Goal: Task Accomplishment & Management: Use online tool/utility

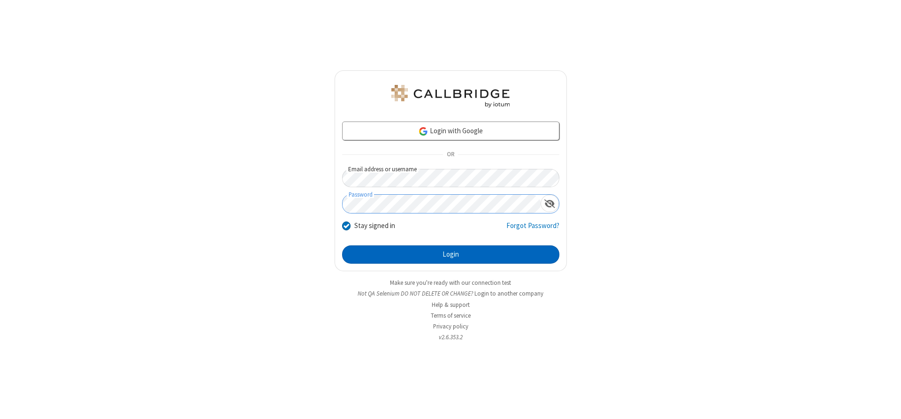
click at [451, 254] on button "Login" at bounding box center [450, 255] width 217 height 19
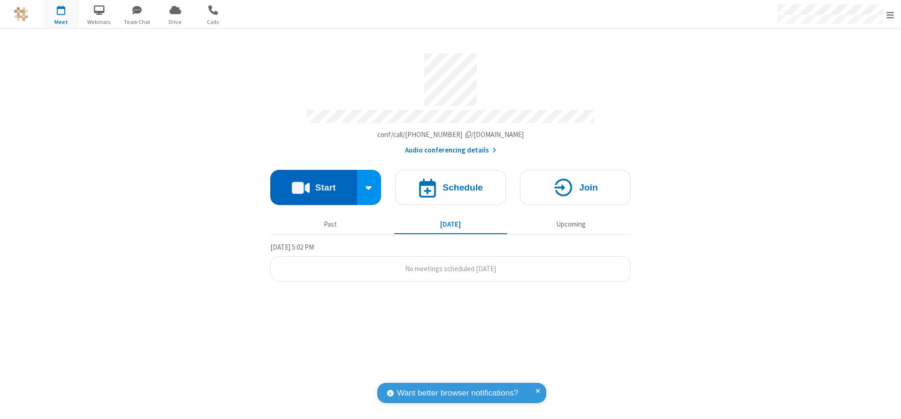
click at [314, 184] on button "Start" at bounding box center [313, 187] width 87 height 35
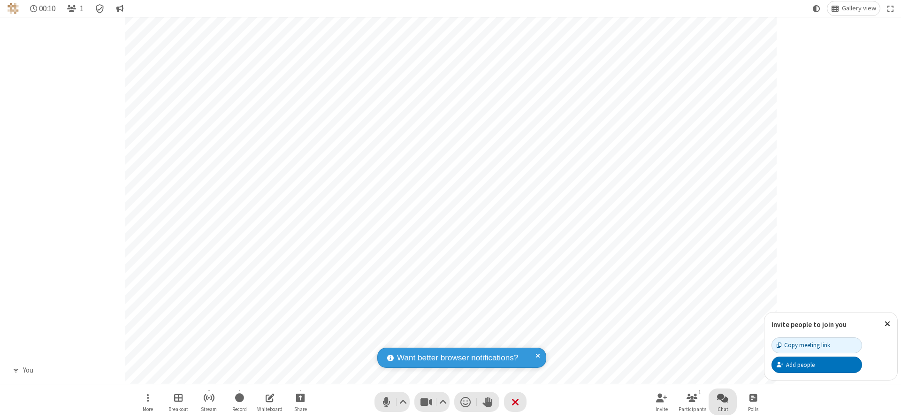
click at [723, 398] on span "Open chat" at bounding box center [722, 398] width 11 height 12
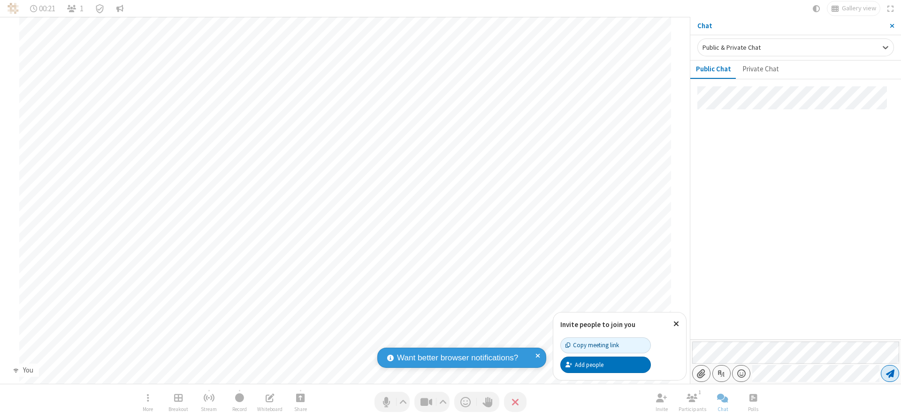
click at [890, 374] on span "Send message" at bounding box center [890, 373] width 8 height 9
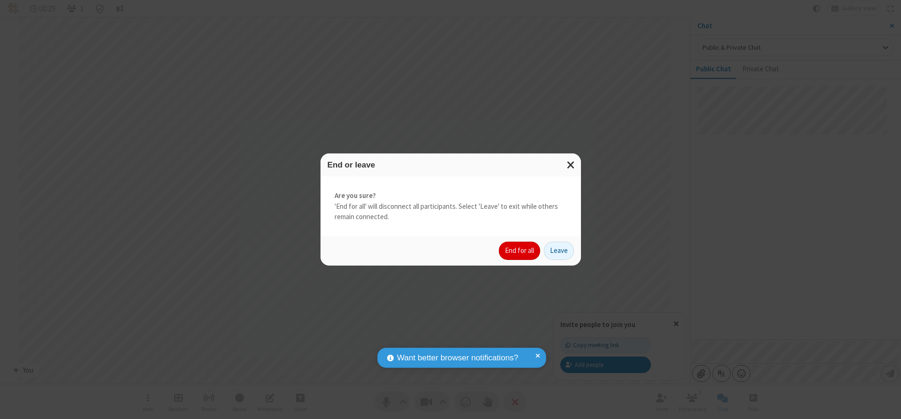
click at [520, 251] on button "End for all" at bounding box center [519, 251] width 41 height 19
